Goal: Answer question/provide support: Share knowledge or assist other users

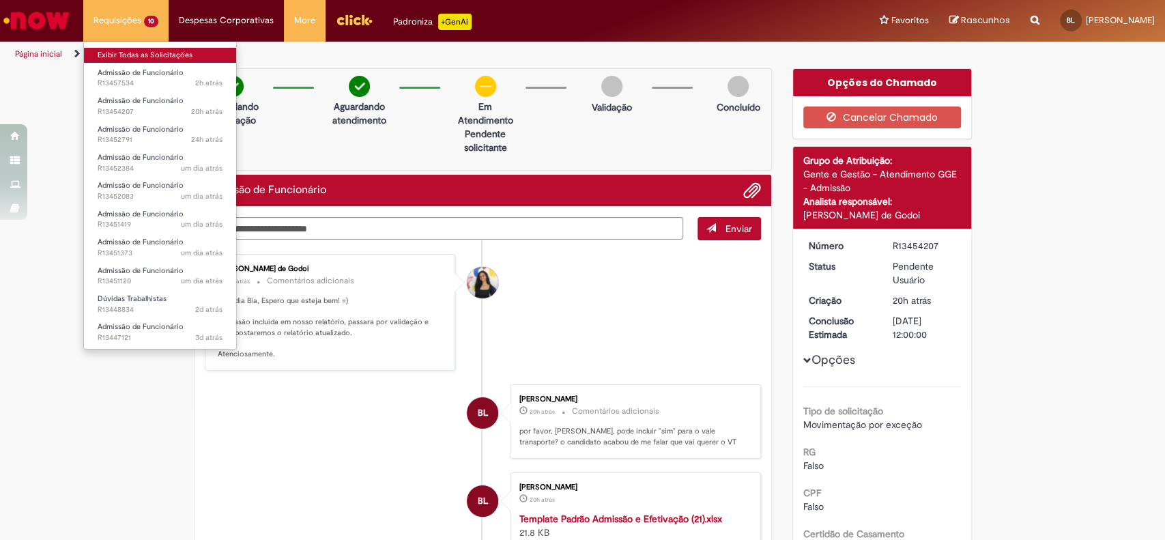
click at [142, 57] on link "Exibir Todas as Solicitações" at bounding box center [160, 55] width 152 height 15
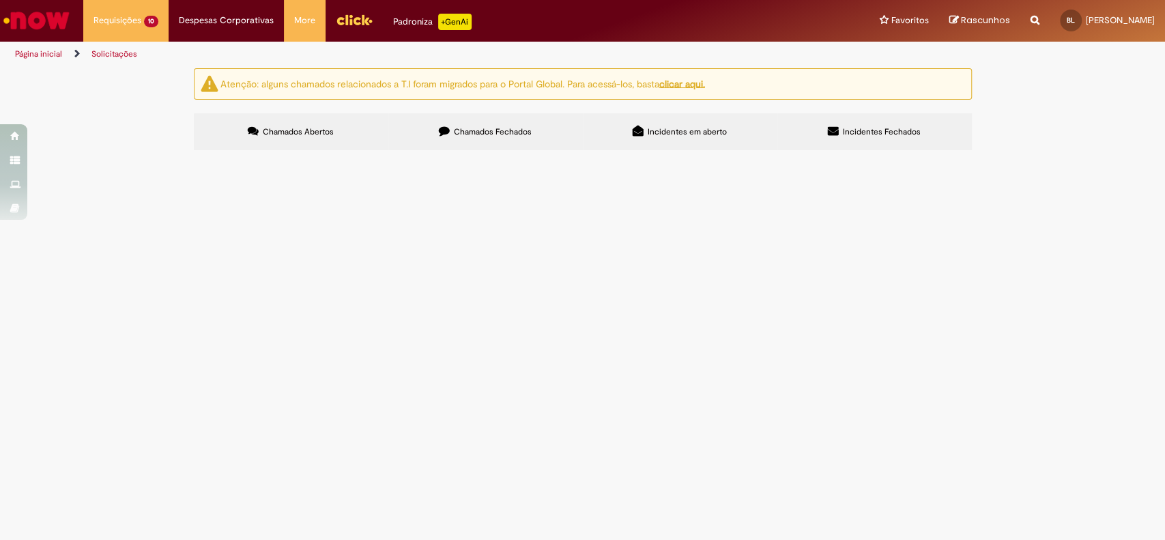
scroll to position [114, 0]
click at [0, 0] on span "Boa tarde, [PERSON_NAME], tudo bem? Precisando da sua validação para a admissão…" at bounding box center [0, 0] width 0 height 0
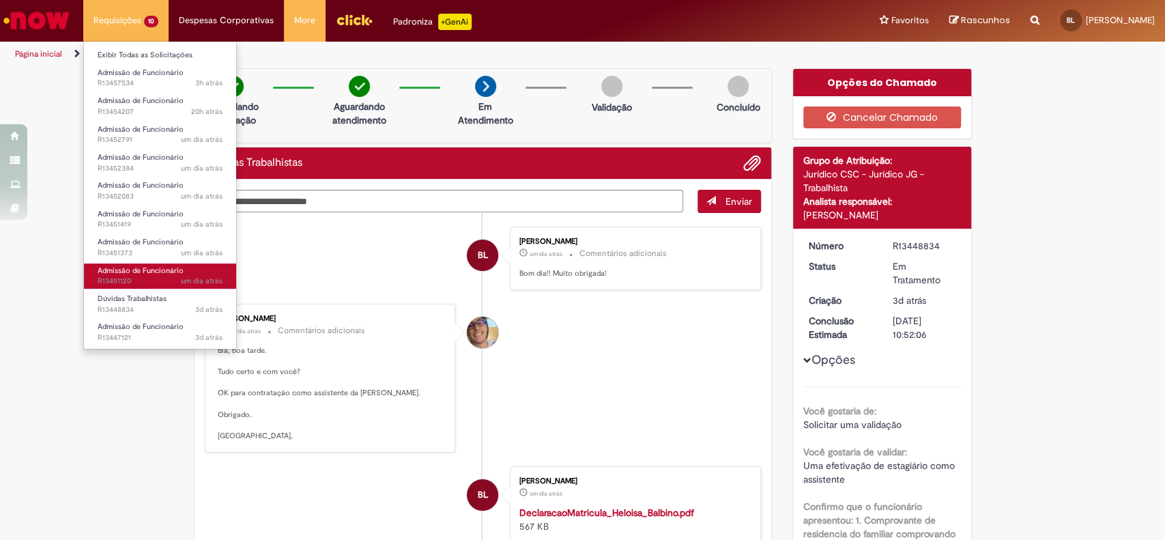
click at [146, 267] on span "Admissão de Funcionário" at bounding box center [141, 270] width 86 height 10
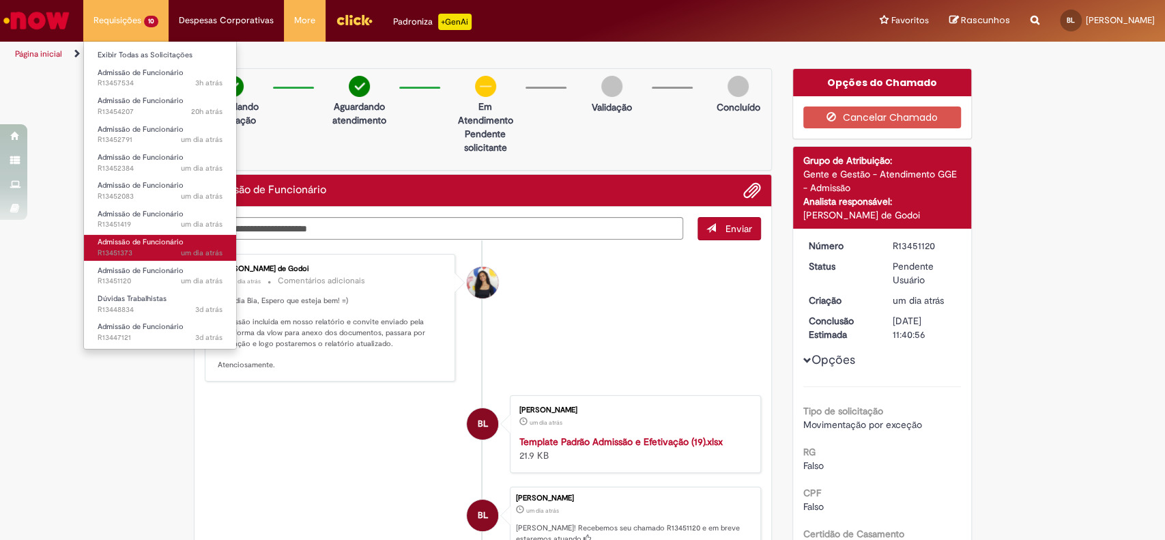
click at [135, 248] on span "um dia atrás um dia atrás R13451373" at bounding box center [160, 253] width 125 height 11
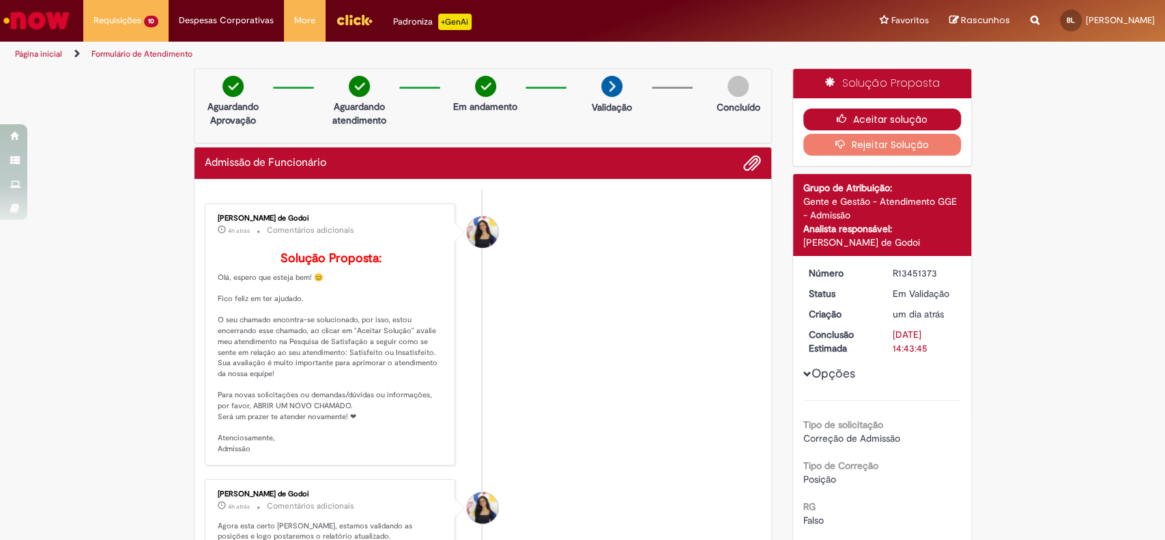
click at [843, 121] on icon "button" at bounding box center [844, 119] width 16 height 10
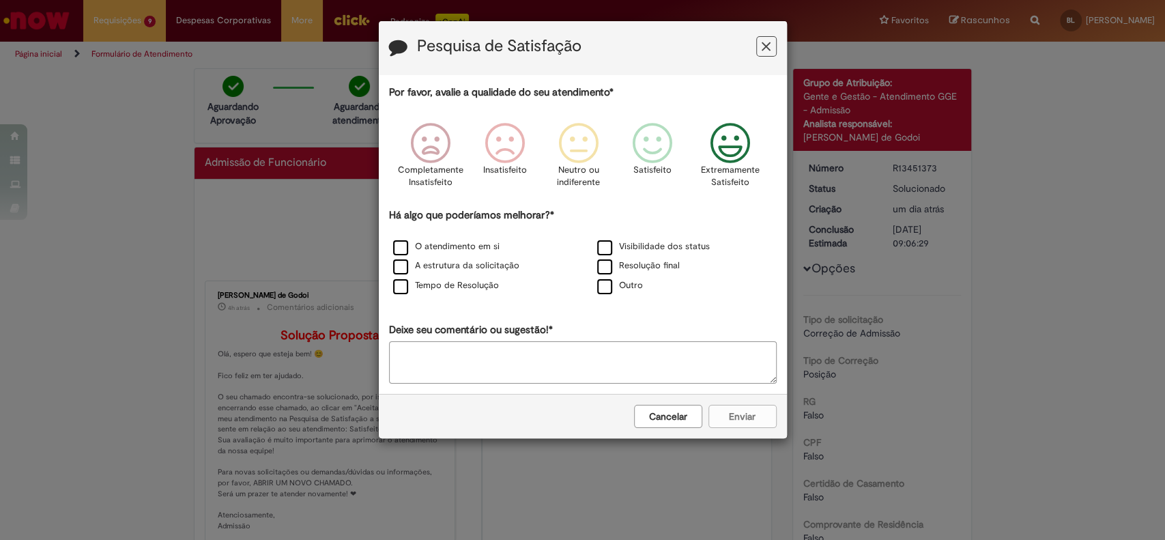
drag, startPoint x: 739, startPoint y: 153, endPoint x: 606, endPoint y: 203, distance: 142.1
click at [737, 153] on icon "Feedback" at bounding box center [729, 143] width 51 height 41
click at [437, 249] on label "O atendimento em si" at bounding box center [446, 246] width 106 height 13
click at [426, 265] on label "A estrutura da solicitação" at bounding box center [456, 265] width 126 height 13
click at [424, 275] on div "A estrutura da solicitação" at bounding box center [480, 266] width 201 height 17
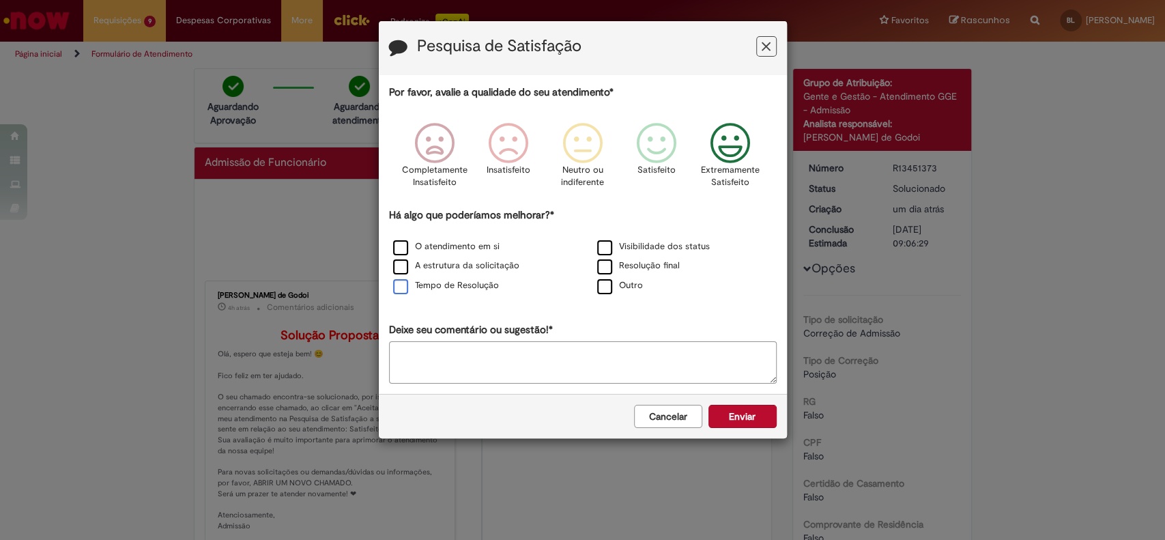
click at [425, 283] on label "Tempo de Resolução" at bounding box center [446, 285] width 106 height 13
click at [737, 418] on button "Enviar" at bounding box center [742, 416] width 68 height 23
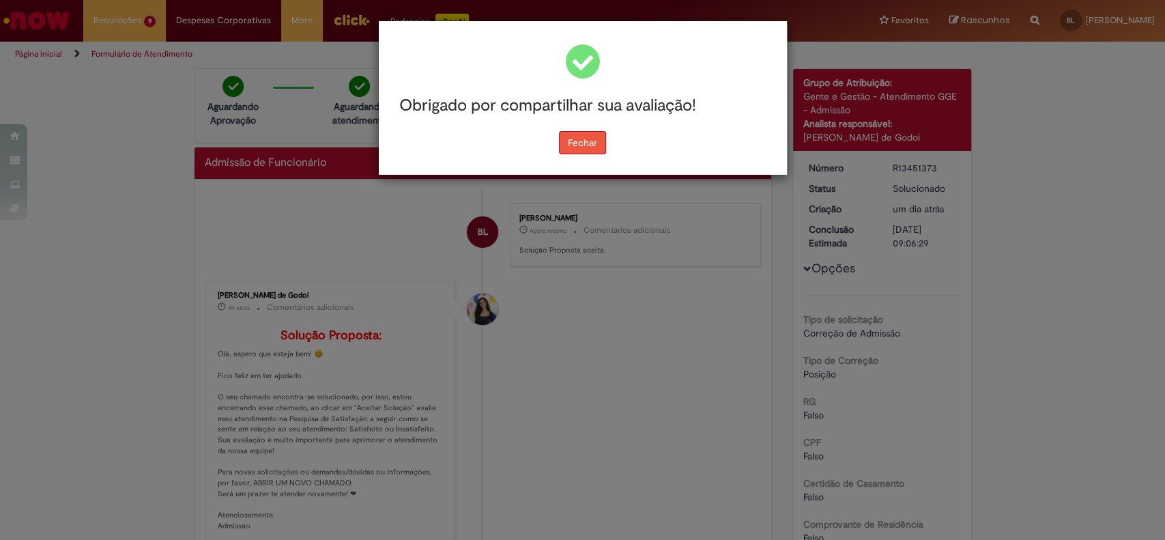
click at [581, 140] on button "Fechar" at bounding box center [582, 142] width 47 height 23
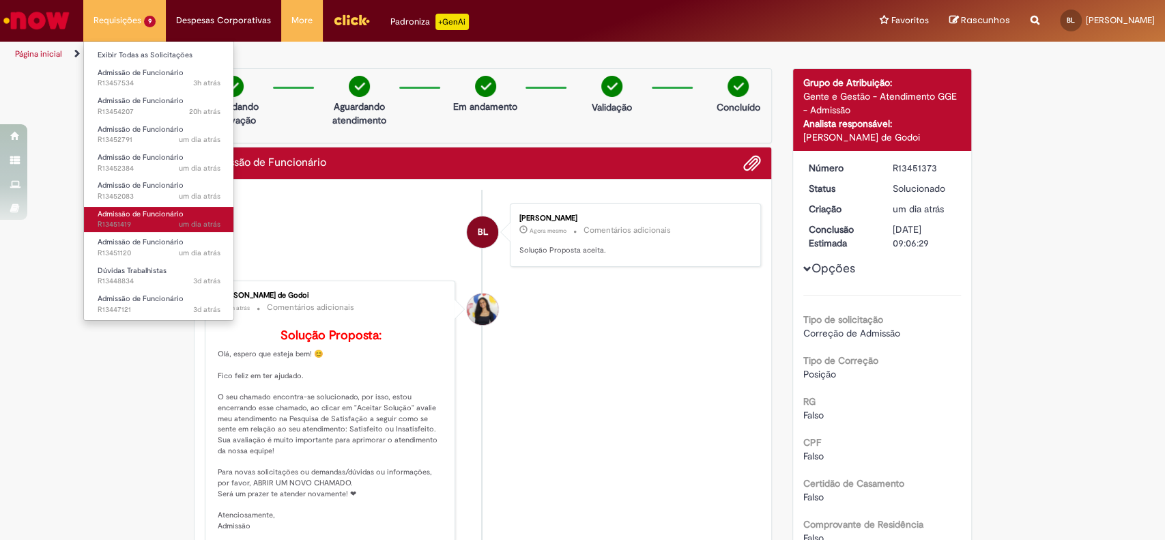
click at [156, 221] on span "um dia atrás um dia atrás R13451419" at bounding box center [159, 224] width 123 height 11
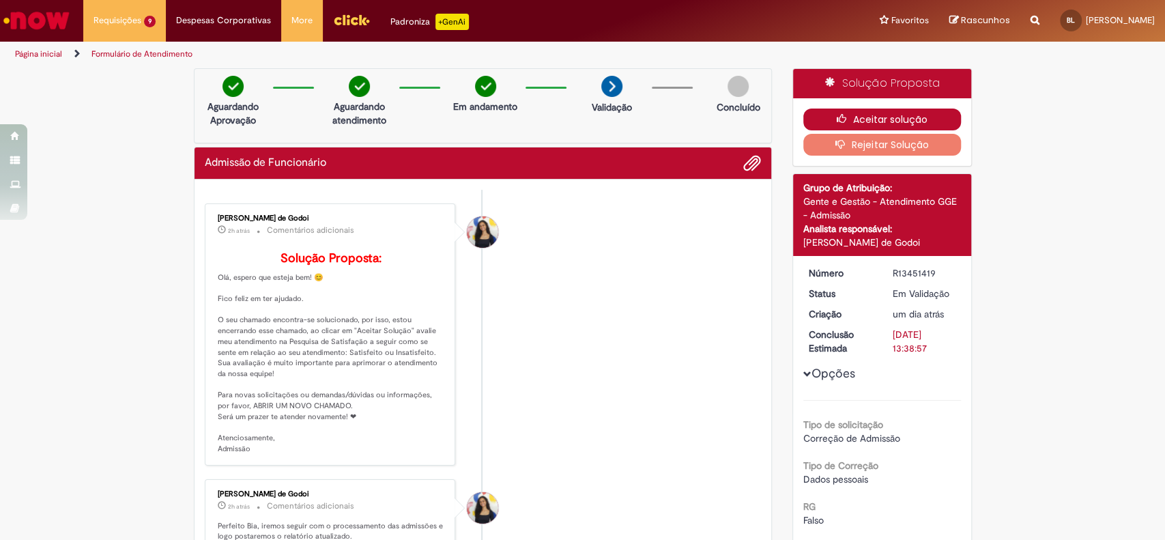
click at [856, 115] on button "Aceitar solução" at bounding box center [882, 119] width 158 height 22
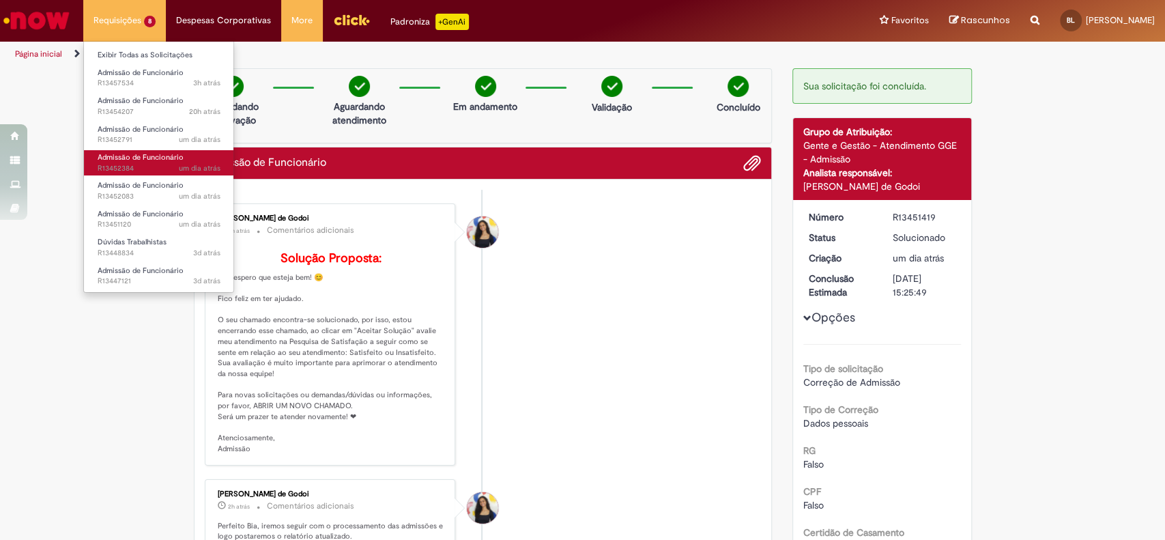
click at [167, 164] on span "um dia atrás um dia atrás R13452384" at bounding box center [159, 168] width 123 height 11
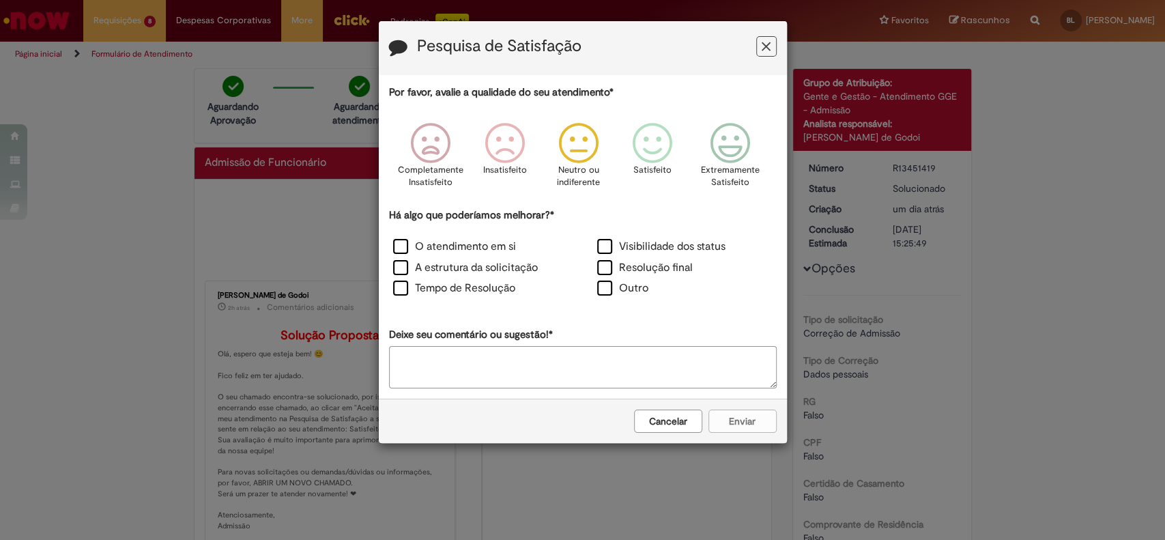
click at [701, 136] on div "Extremamente Satisfeito" at bounding box center [730, 159] width 78 height 93
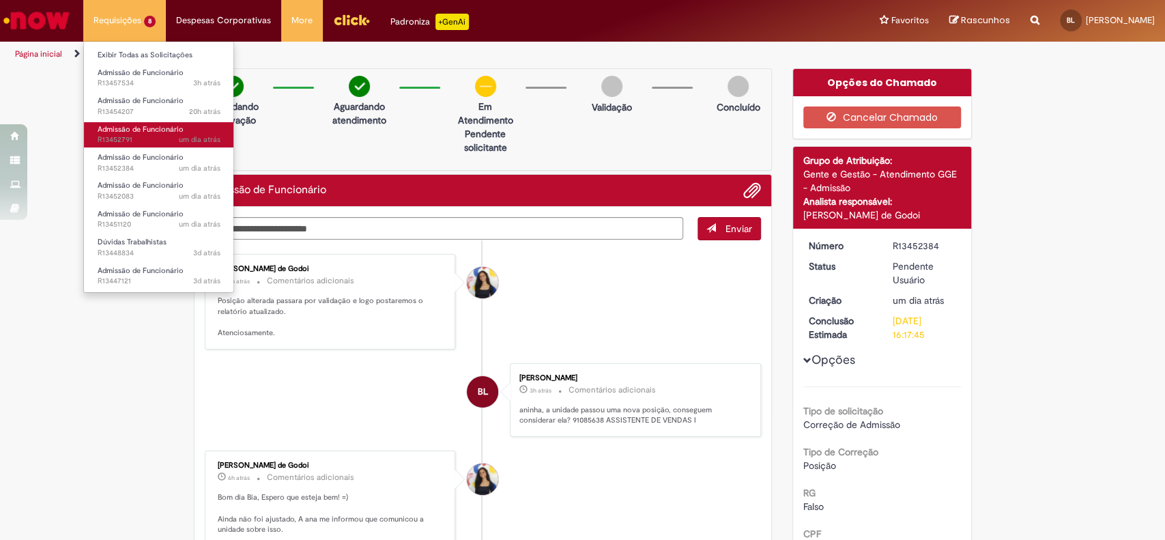
click at [148, 138] on span "um dia atrás um dia atrás R13452791" at bounding box center [159, 139] width 123 height 11
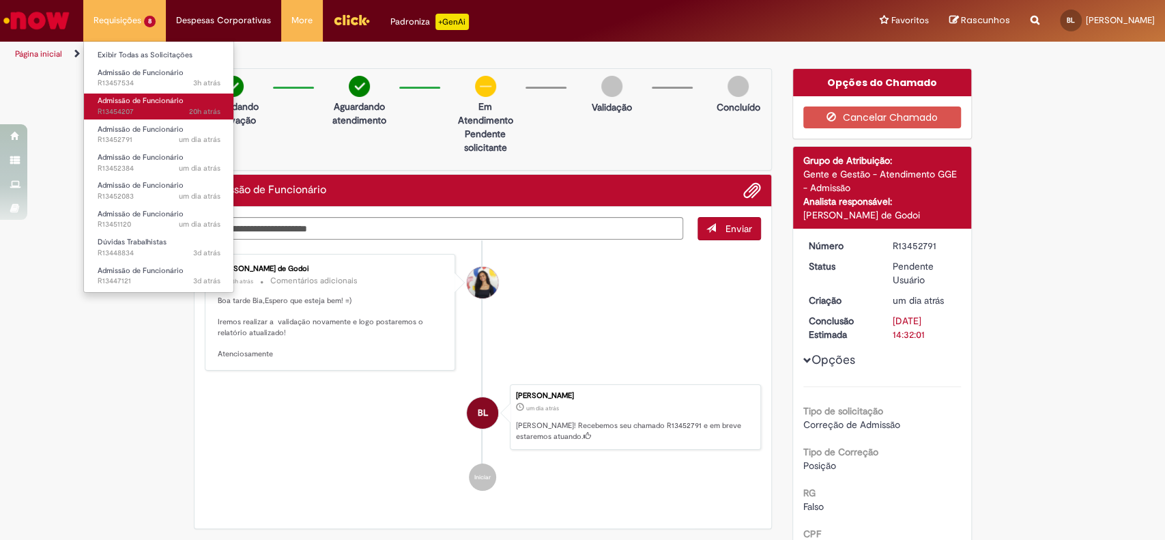
click at [129, 115] on span "20h atrás 20 horas atrás R13454207" at bounding box center [159, 111] width 123 height 11
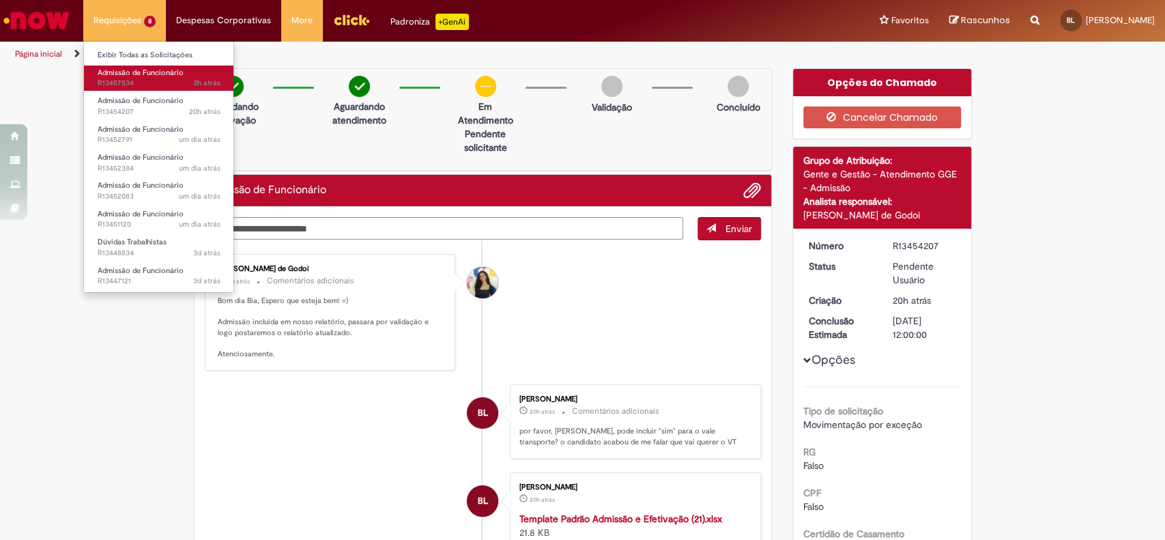
click at [129, 85] on span "3h atrás 3 horas atrás R13457534" at bounding box center [159, 83] width 123 height 11
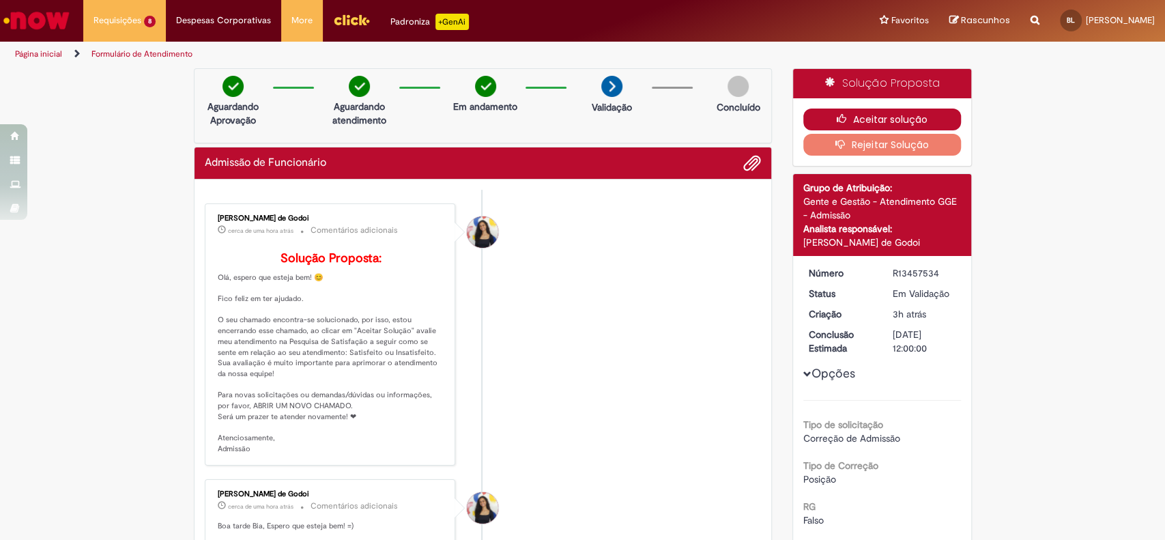
click at [873, 121] on button "Aceitar solução" at bounding box center [882, 119] width 158 height 22
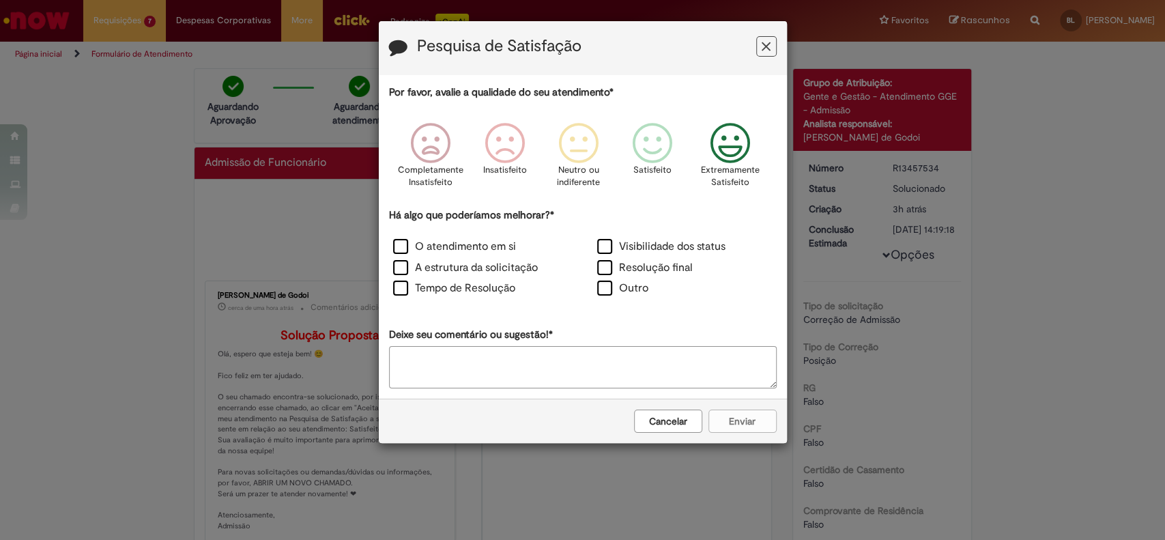
drag, startPoint x: 729, startPoint y: 155, endPoint x: 692, endPoint y: 166, distance: 39.3
click at [731, 156] on icon "Feedback" at bounding box center [729, 143] width 51 height 41
click at [403, 248] on label "O atendimento em si" at bounding box center [454, 247] width 123 height 16
click at [398, 276] on div "A estrutura da solicitação" at bounding box center [480, 269] width 201 height 18
click at [400, 268] on label "A estrutura da solicitação" at bounding box center [465, 268] width 145 height 16
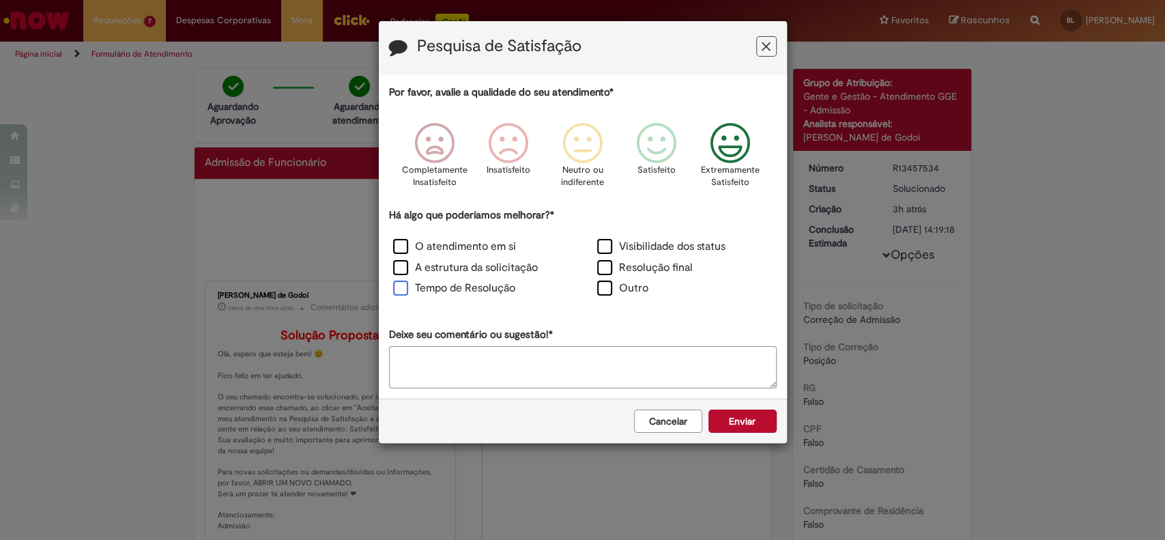
click at [398, 287] on label "Tempo de Resolução" at bounding box center [454, 288] width 122 height 16
click at [738, 416] on button "Enviar" at bounding box center [742, 420] width 68 height 23
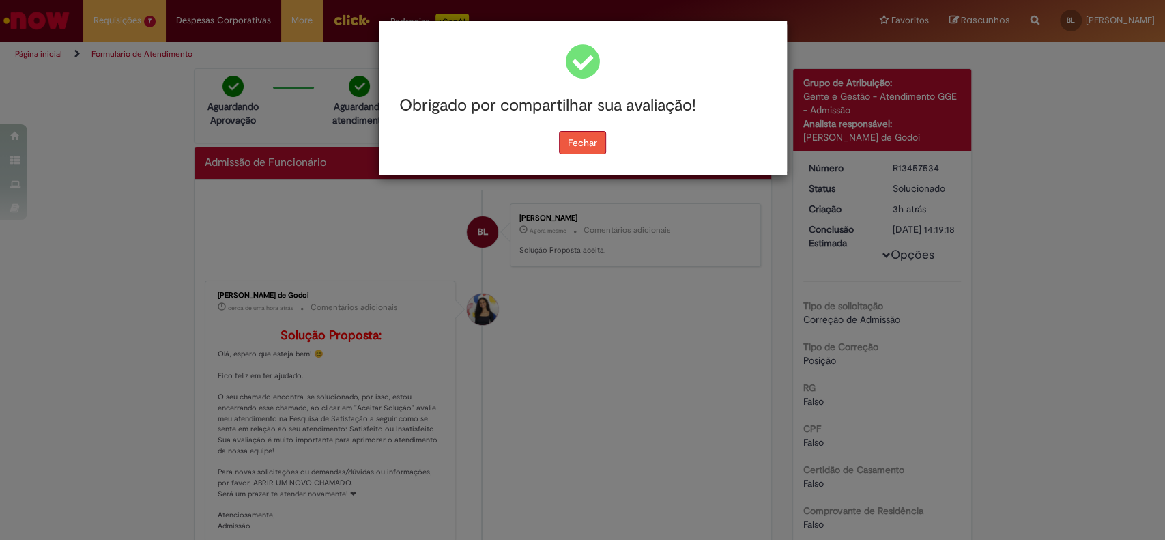
click at [573, 145] on button "Fechar" at bounding box center [582, 142] width 47 height 23
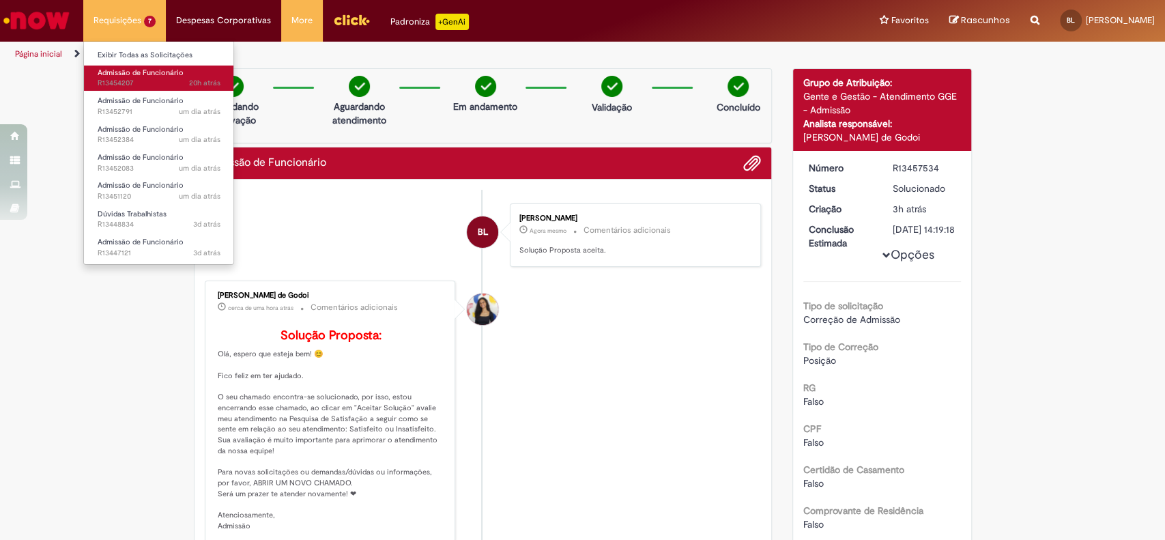
click at [153, 77] on link "Admissão de Funcionário 20h atrás 20 horas atrás R13454207" at bounding box center [159, 77] width 150 height 25
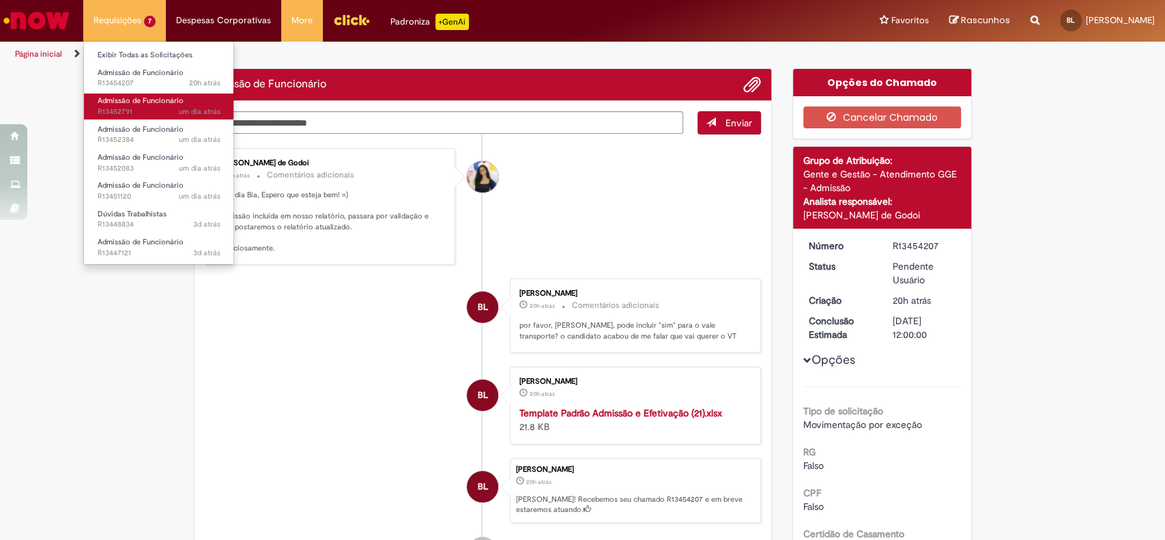
click at [154, 96] on span "Admissão de Funcionário" at bounding box center [141, 101] width 86 height 10
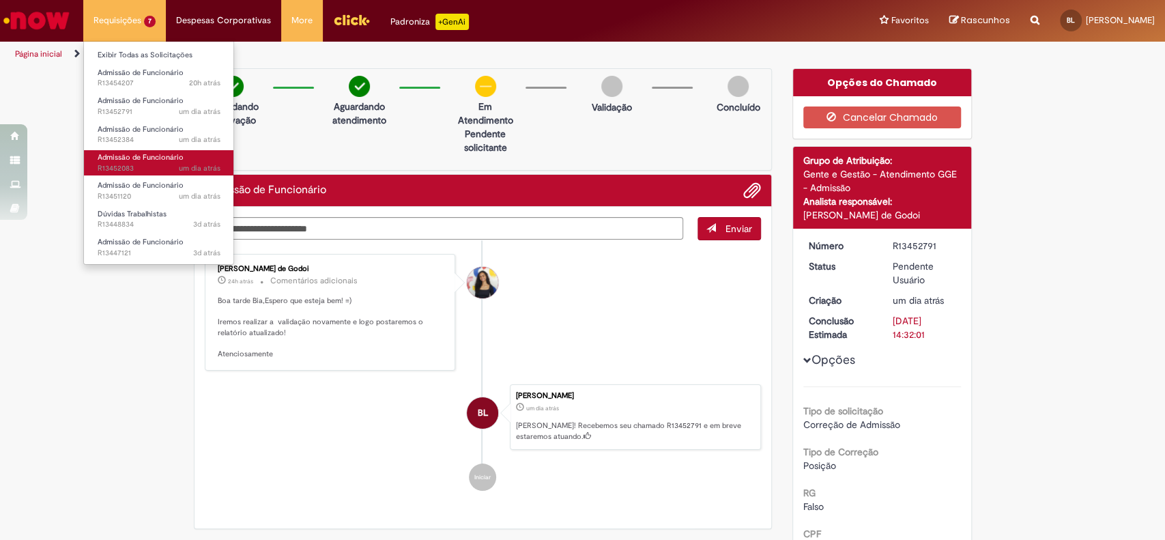
click at [175, 154] on span "Admissão de Funcionário" at bounding box center [141, 157] width 86 height 10
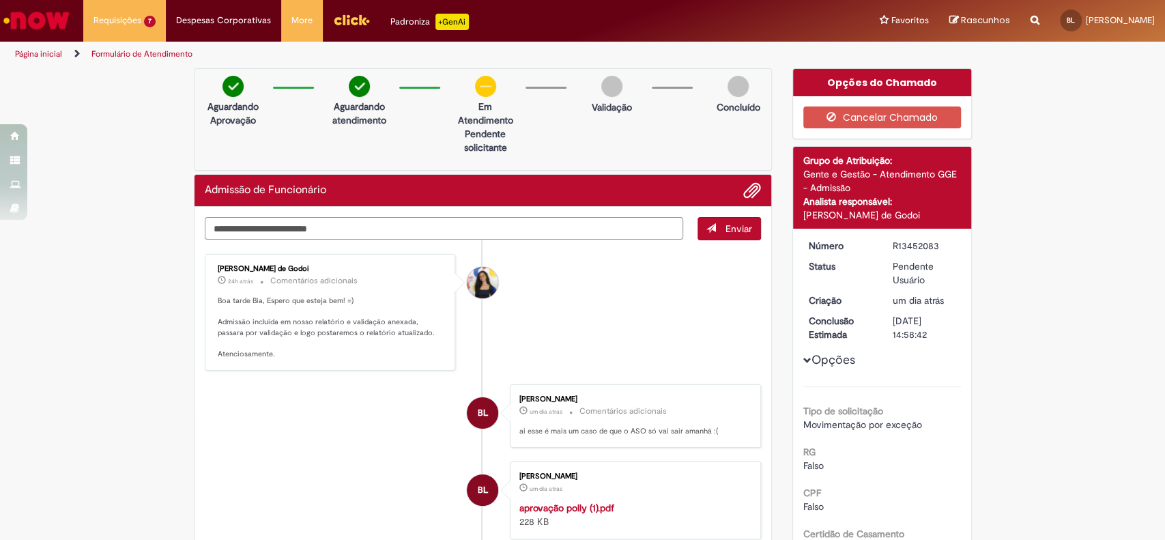
click at [355, 232] on textarea "Digite sua mensagem aqui..." at bounding box center [444, 228] width 479 height 23
drag, startPoint x: 645, startPoint y: 229, endPoint x: 521, endPoint y: 233, distance: 123.6
click at [521, 233] on textarea "**********" at bounding box center [444, 228] width 479 height 23
type textarea "**********"
click at [742, 227] on span "Enviar" at bounding box center [738, 228] width 27 height 12
